Goal: Information Seeking & Learning: Learn about a topic

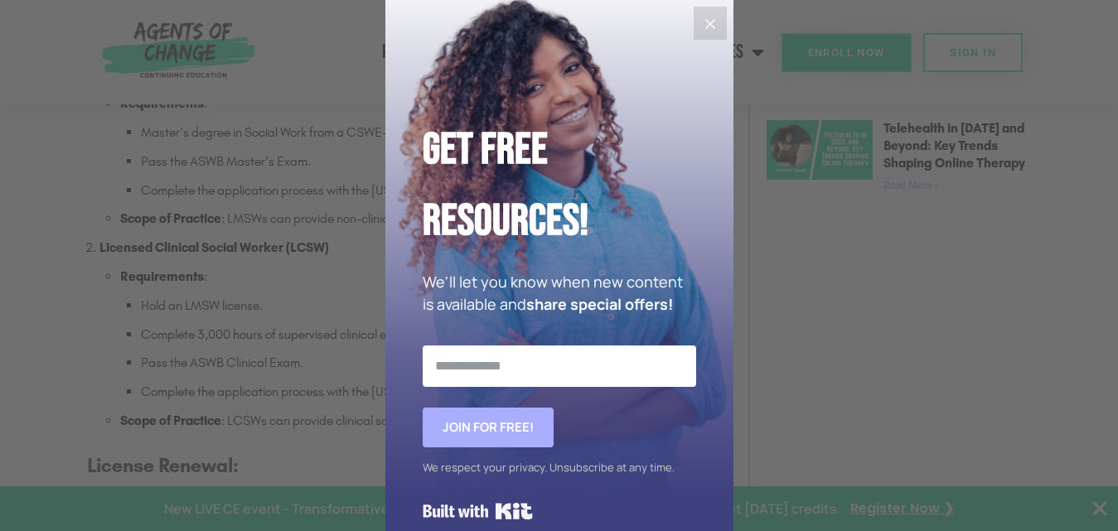
scroll to position [1409, 0]
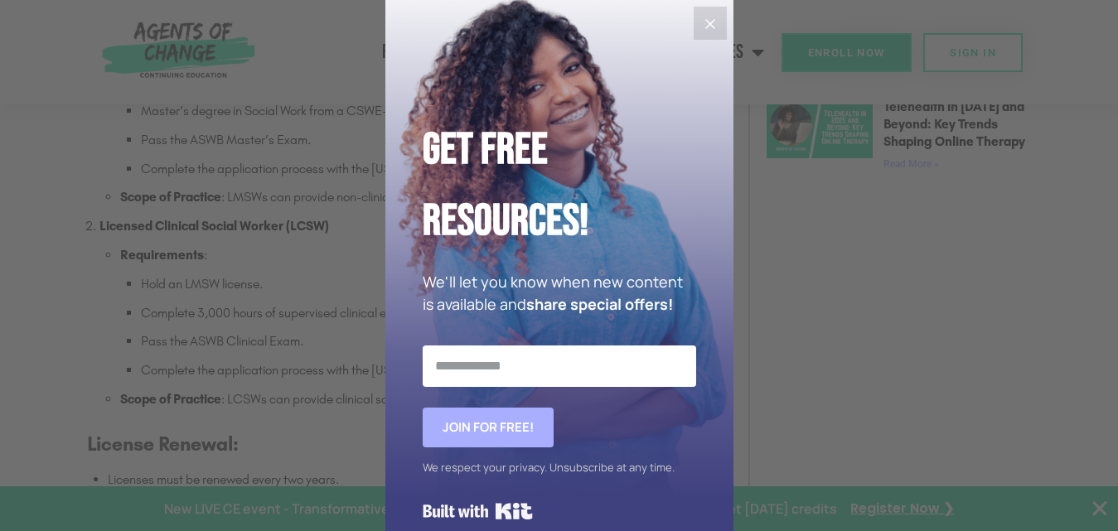
click at [706, 22] on icon "Close" at bounding box center [710, 24] width 10 height 10
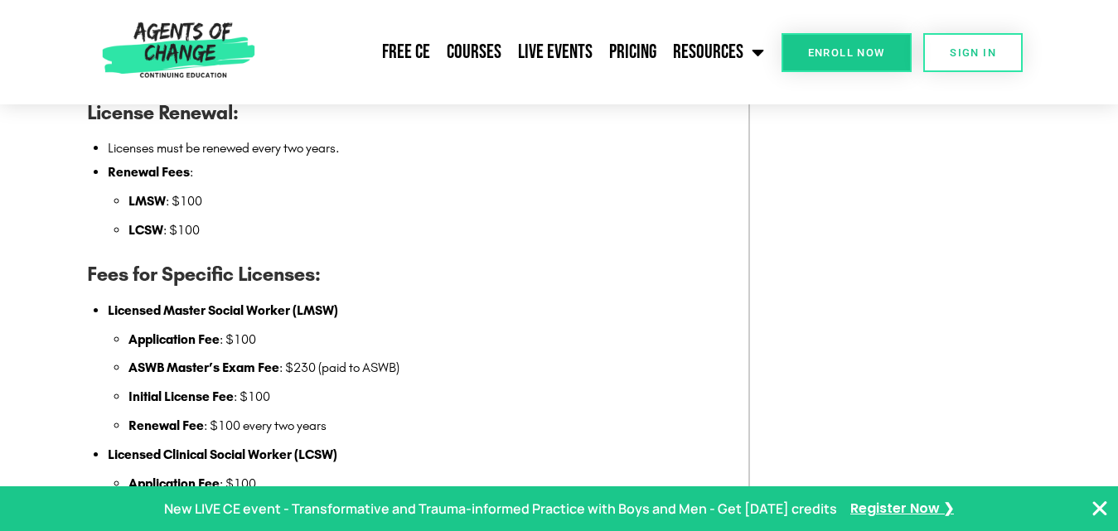
scroll to position [1823, 0]
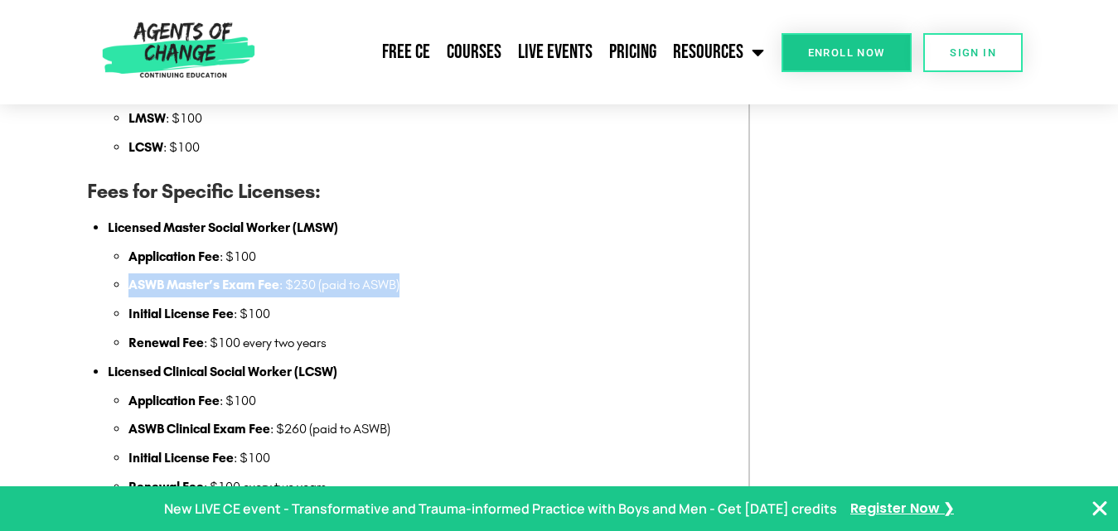
drag, startPoint x: 131, startPoint y: 286, endPoint x: 402, endPoint y: 289, distance: 271.0
click at [402, 289] on li "ASWB Master’s Exam Fee : $230 (paid to ASWB)" at bounding box center [429, 285] width 603 height 24
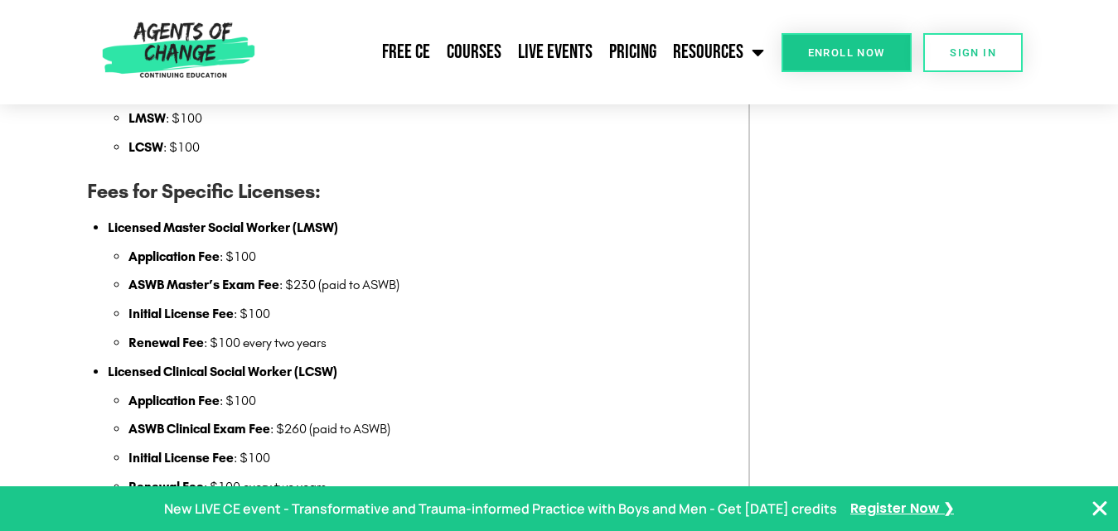
click at [373, 321] on li "Initial License Fee : $100" at bounding box center [429, 314] width 603 height 24
drag, startPoint x: 129, startPoint y: 316, endPoint x: 281, endPoint y: 316, distance: 151.6
click at [280, 315] on li "Initial License Fee : $100" at bounding box center [429, 314] width 603 height 24
click at [243, 360] on li "Licensed Clinical Social Worker (LCSW) Application Fee : $100 ASWB Clinical Exa…" at bounding box center [420, 429] width 624 height 139
drag, startPoint x: 158, startPoint y: 350, endPoint x: 359, endPoint y: 336, distance: 201.0
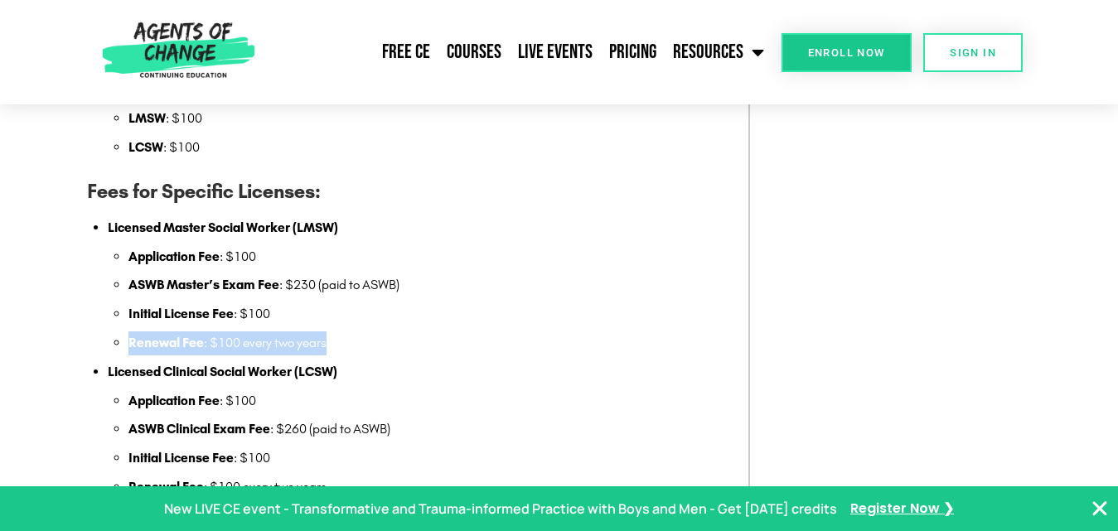
click at [359, 336] on li "Licensed Master Social Worker (LMSW) Application Fee : $100 ASWB Master’s Exam …" at bounding box center [420, 285] width 624 height 139
click at [368, 341] on li "Renewal Fee : $100 every two years" at bounding box center [429, 343] width 603 height 24
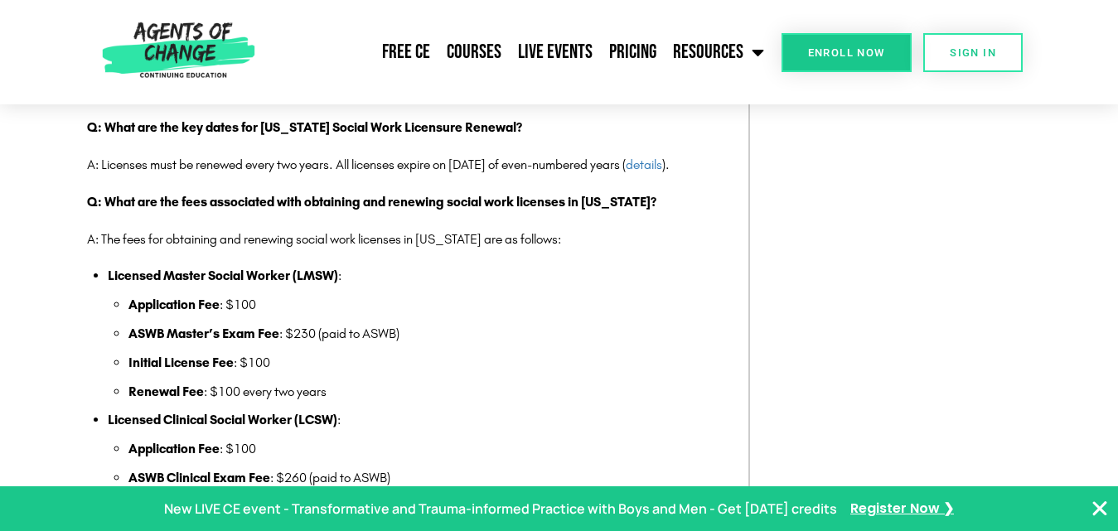
scroll to position [2900, 0]
drag, startPoint x: 288, startPoint y: 237, endPoint x: 386, endPoint y: 239, distance: 98.6
click at [365, 215] on p "Q: What are the fees associated with obtaining and renewing social work license…" at bounding box center [409, 203] width 645 height 24
drag, startPoint x: 393, startPoint y: 239, endPoint x: 529, endPoint y: 243, distance: 136.8
click at [518, 215] on p "Q: What are the fees associated with obtaining and renewing social work license…" at bounding box center [409, 203] width 645 height 24
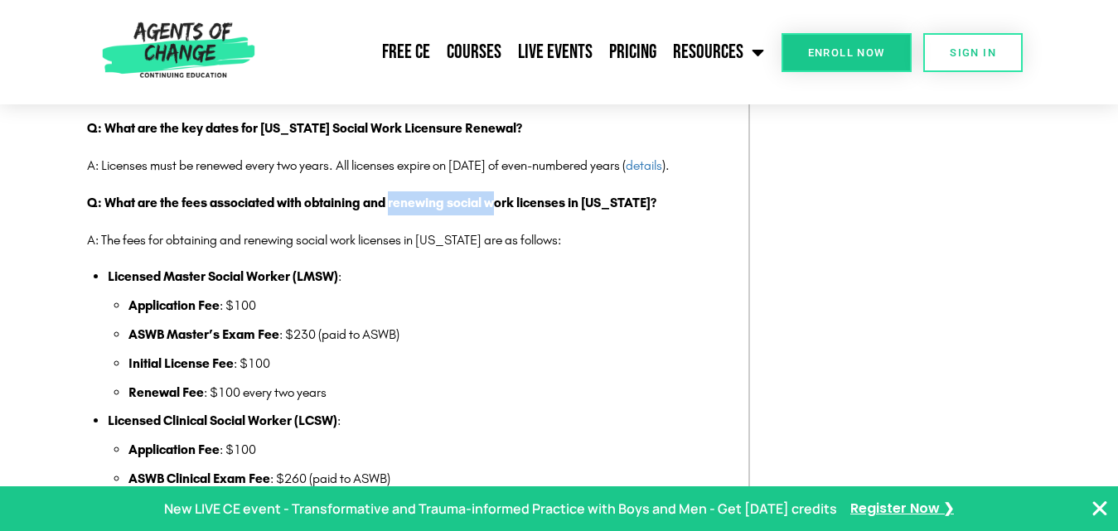
click at [549, 318] on li "Application Fee : $100" at bounding box center [429, 306] width 603 height 24
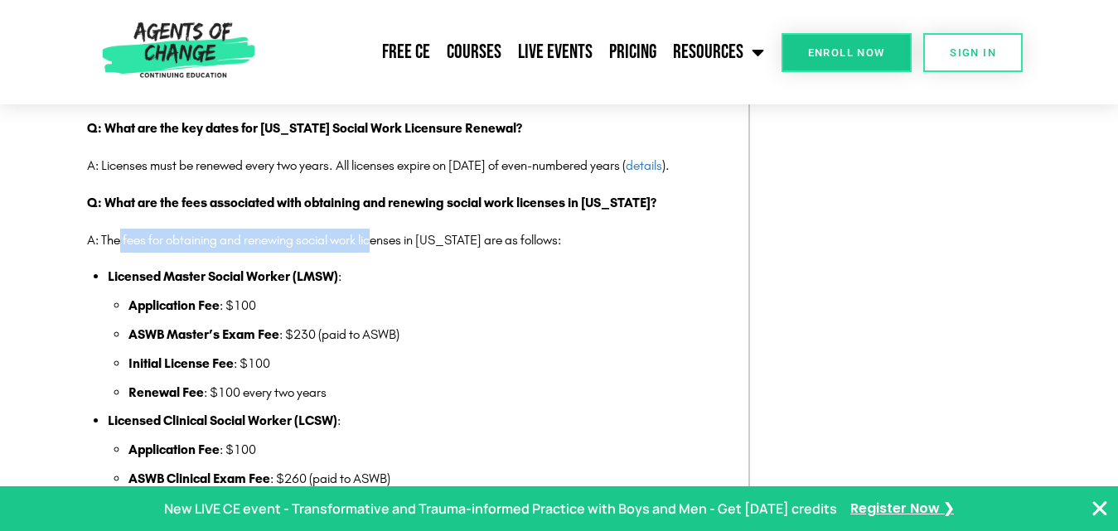
drag, startPoint x: 132, startPoint y: 272, endPoint x: 437, endPoint y: 267, distance: 305.8
click at [384, 253] on p "A: The fees for obtaining and renewing social work licenses in [US_STATE] are a…" at bounding box center [409, 241] width 645 height 24
click at [466, 253] on p "A: The fees for obtaining and renewing social work licenses in [US_STATE] are a…" at bounding box center [409, 241] width 645 height 24
click at [549, 376] on li "Initial License Fee : $100" at bounding box center [429, 364] width 603 height 24
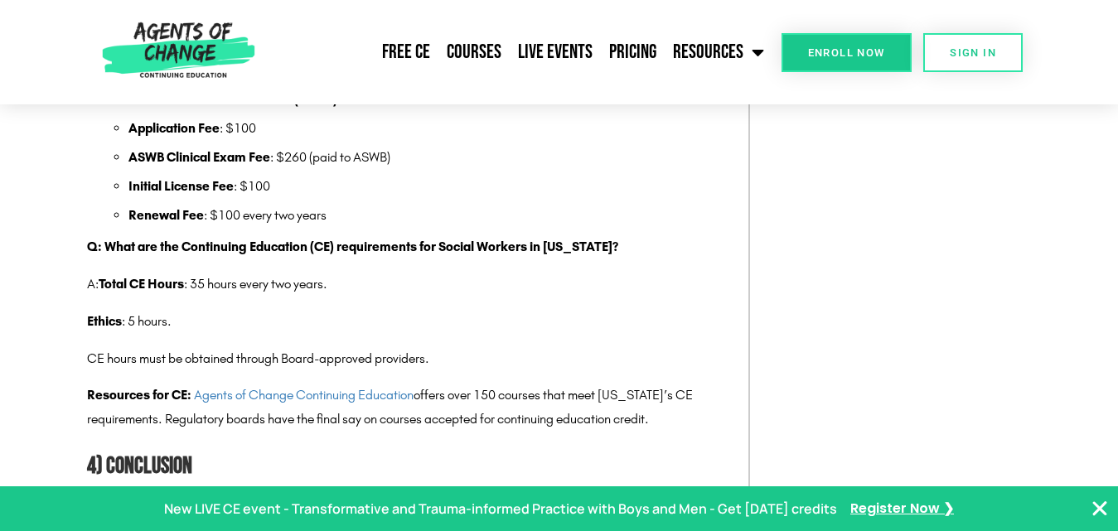
scroll to position [3231, 0]
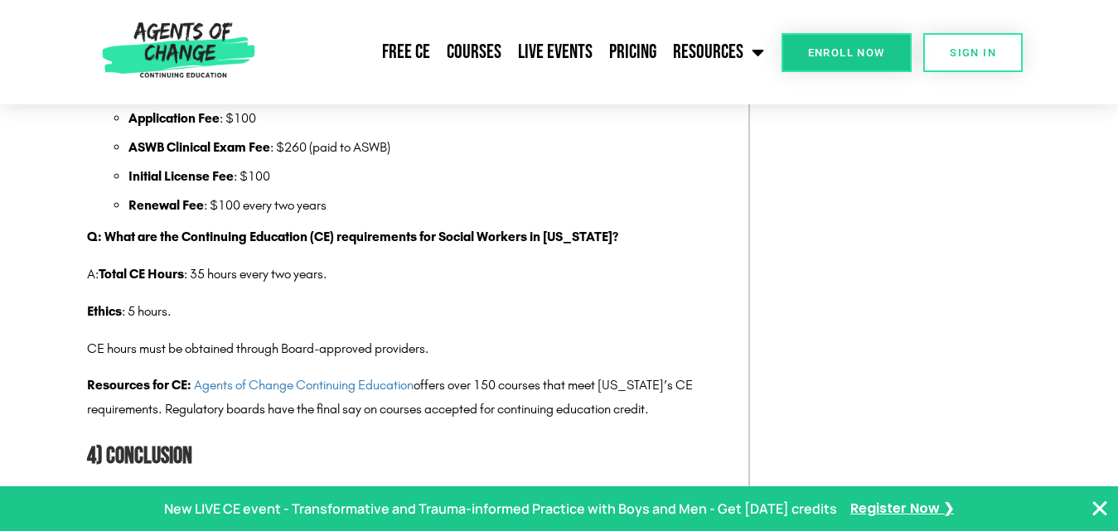
click at [247, 249] on p "Q: What are the Continuing Education (CE) requirements for Social Workers in [U…" at bounding box center [409, 237] width 645 height 24
drag, startPoint x: 247, startPoint y: 254, endPoint x: 429, endPoint y: 263, distance: 182.5
click at [429, 249] on p "Q: What are the Continuing Education (CE) requirements for Social Workers in [U…" at bounding box center [409, 237] width 645 height 24
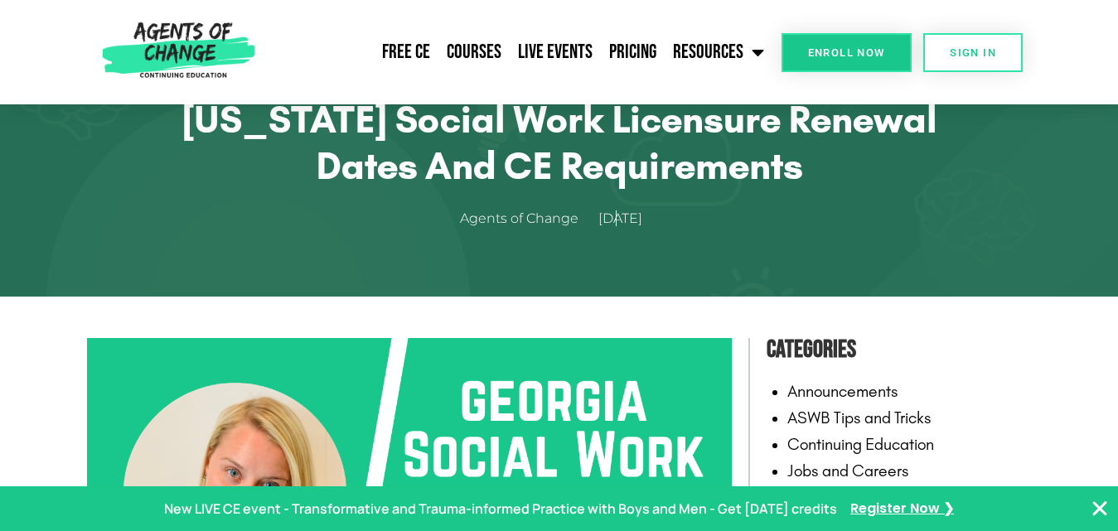
scroll to position [0, 0]
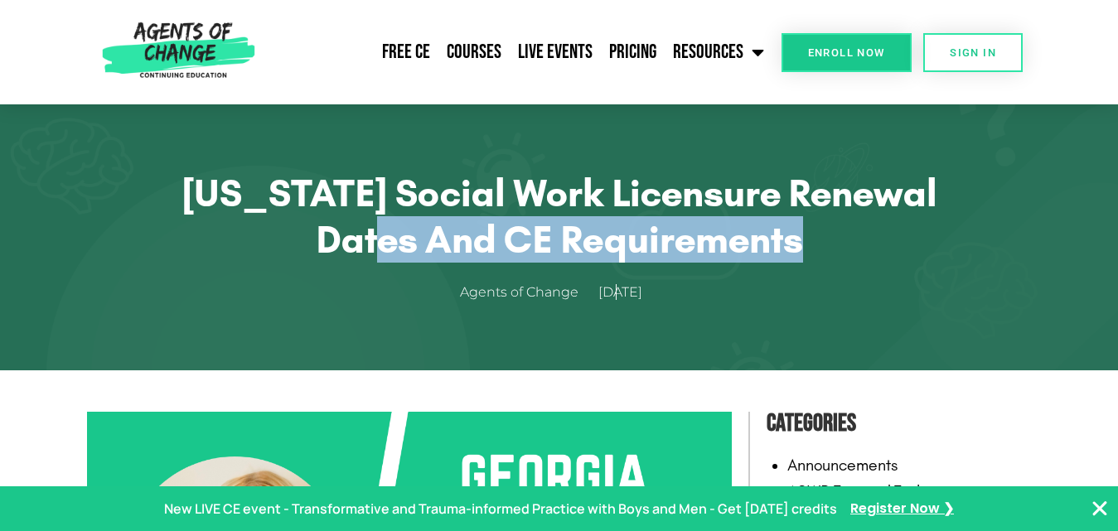
drag, startPoint x: 379, startPoint y: 268, endPoint x: 375, endPoint y: 276, distance: 8.5
click at [375, 276] on div "[US_STATE] Social Work Licensure Renewal Dates and CE Requirements Agents of Ch…" at bounding box center [559, 237] width 945 height 135
click at [373, 280] on ul "Agents of Change [DATE]" at bounding box center [559, 292] width 862 height 25
